Goal: Task Accomplishment & Management: Complete application form

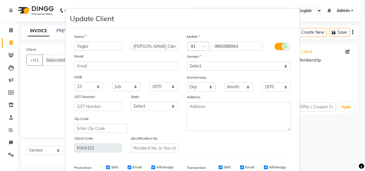
select select "8620"
select select "service"
select select "23"
select select "07"
select select "[DEMOGRAPHIC_DATA]"
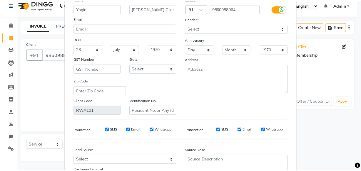
scroll to position [91, 0]
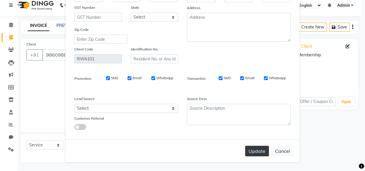
click at [258, 149] on button "Update" at bounding box center [257, 151] width 24 height 11
select select
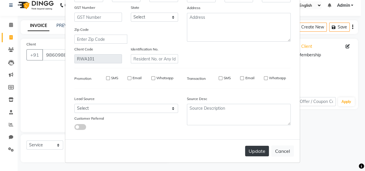
select select
checkbox input "false"
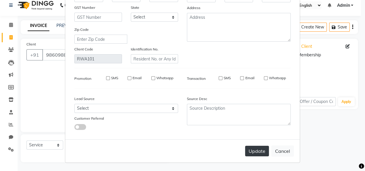
checkbox input "false"
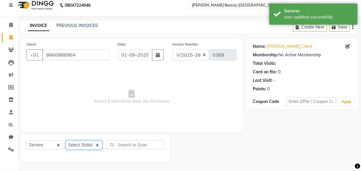
click at [91, 142] on select "Select Stylist Amla [PERSON_NAME] [PERSON_NAME] pornima [PERSON_NAME] [PERSON_N…" at bounding box center [83, 145] width 37 height 9
select select "87286"
click at [65, 141] on select "Select Stylist Amla [PERSON_NAME] [PERSON_NAME] pornima [PERSON_NAME] [PERSON_N…" at bounding box center [83, 145] width 37 height 9
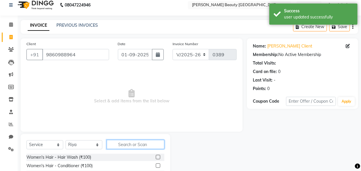
click at [121, 140] on input "text" at bounding box center [136, 144] width 58 height 9
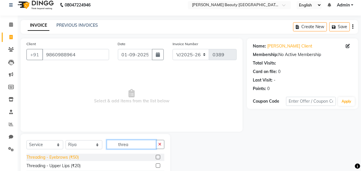
type input "threa"
click at [66, 157] on div "Threading - Eyebrows (₹50)" at bounding box center [52, 157] width 52 height 6
checkbox input "false"
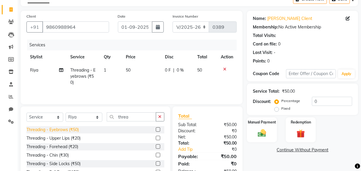
scroll to position [56, 0]
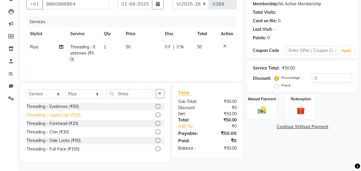
click at [65, 115] on div "Threading - Upper Lips (₹20)" at bounding box center [53, 115] width 54 height 6
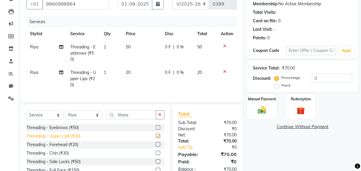
checkbox input "false"
click at [260, 109] on img at bounding box center [262, 110] width 14 height 10
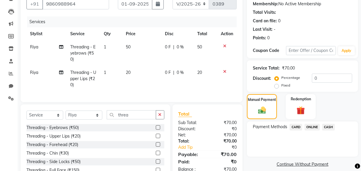
click at [327, 127] on span "CASH" at bounding box center [328, 127] width 13 height 7
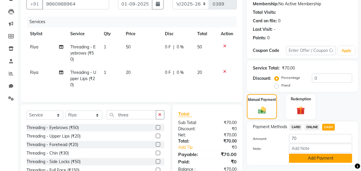
click at [315, 154] on button "Add Payment" at bounding box center [320, 158] width 63 height 9
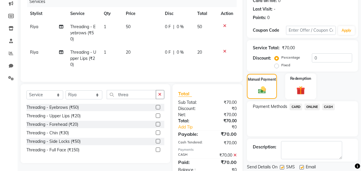
scroll to position [97, 0]
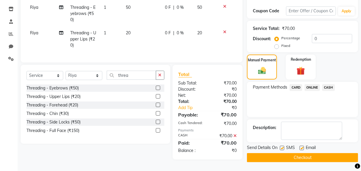
click at [292, 157] on button "Checkout" at bounding box center [302, 157] width 111 height 9
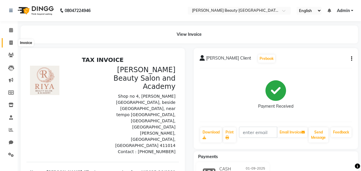
click at [10, 42] on icon at bounding box center [10, 43] width 3 height 4
select select "service"
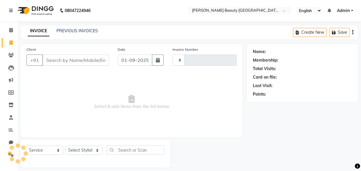
type input "0390"
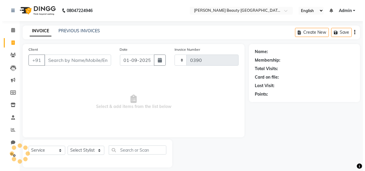
scroll to position [6, 0]
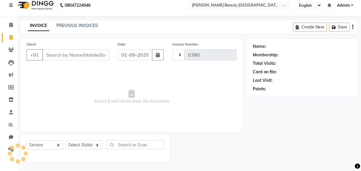
select select "8620"
click at [56, 54] on input "Client" at bounding box center [75, 54] width 67 height 11
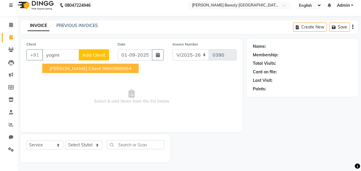
click at [79, 70] on span "[PERSON_NAME] Client" at bounding box center [75, 68] width 52 height 6
type input "9860988964"
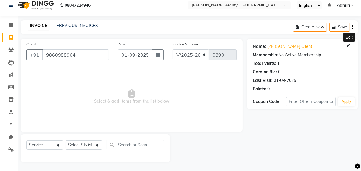
click at [346, 45] on icon at bounding box center [347, 46] width 4 height 4
select select "23"
select select "07"
select select "[DEMOGRAPHIC_DATA]"
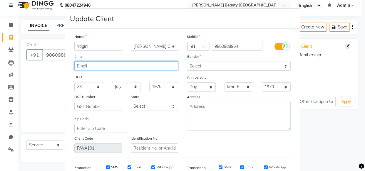
click at [143, 63] on input "email" at bounding box center [126, 65] width 104 height 9
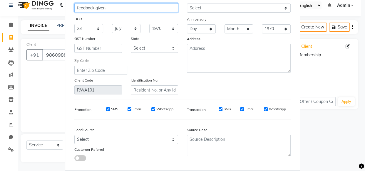
scroll to position [8, 0]
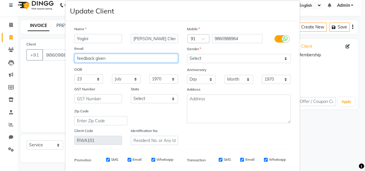
type input "feedback given"
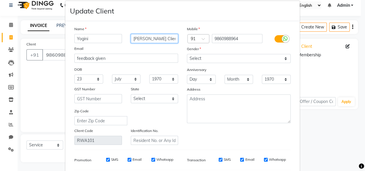
click at [159, 39] on input "[PERSON_NAME] Client" at bounding box center [155, 38] width 48 height 9
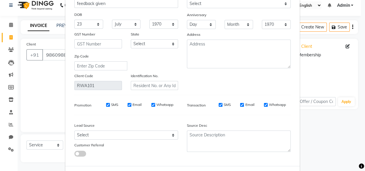
scroll to position [91, 0]
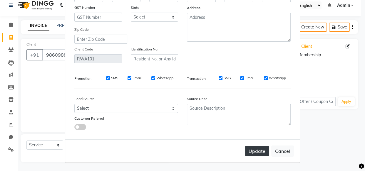
type input "Yadav Client"
click at [254, 147] on button "Update" at bounding box center [257, 151] width 24 height 11
click at [264, 154] on button "Update" at bounding box center [257, 151] width 24 height 11
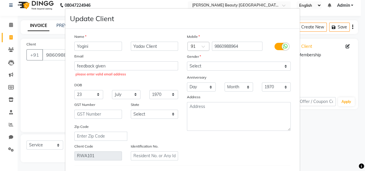
scroll to position [0, 0]
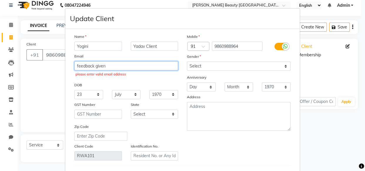
click at [131, 67] on input "feedback given" at bounding box center [126, 65] width 104 height 9
type input "f"
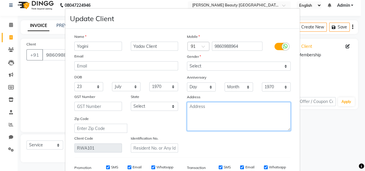
click at [209, 113] on textarea at bounding box center [239, 116] width 104 height 29
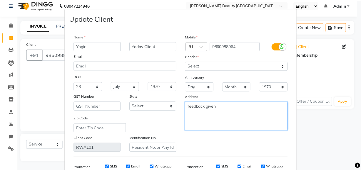
scroll to position [91, 0]
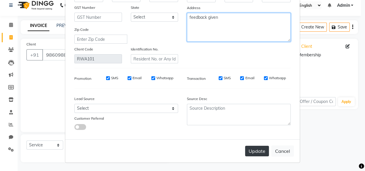
type textarea "feedback given"
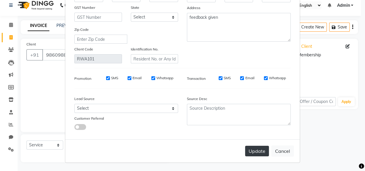
click at [251, 148] on button "Update" at bounding box center [257, 151] width 24 height 11
select select
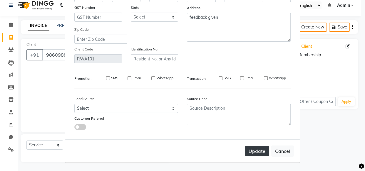
select select
checkbox input "false"
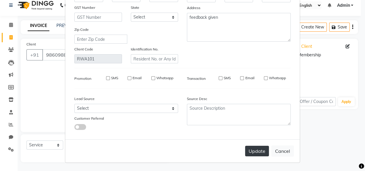
checkbox input "false"
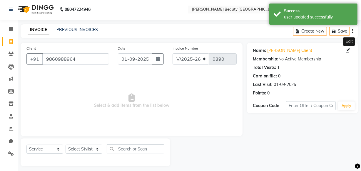
scroll to position [0, 0]
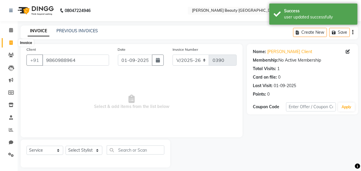
click at [9, 43] on icon at bounding box center [10, 43] width 3 height 4
select select "service"
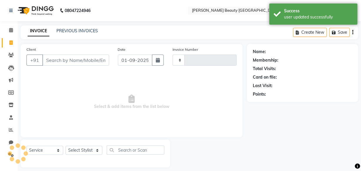
type input "0390"
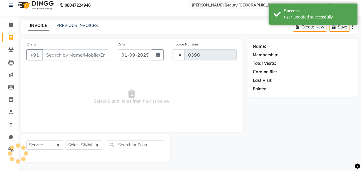
select select "8620"
